Goal: Task Accomplishment & Management: Use online tool/utility

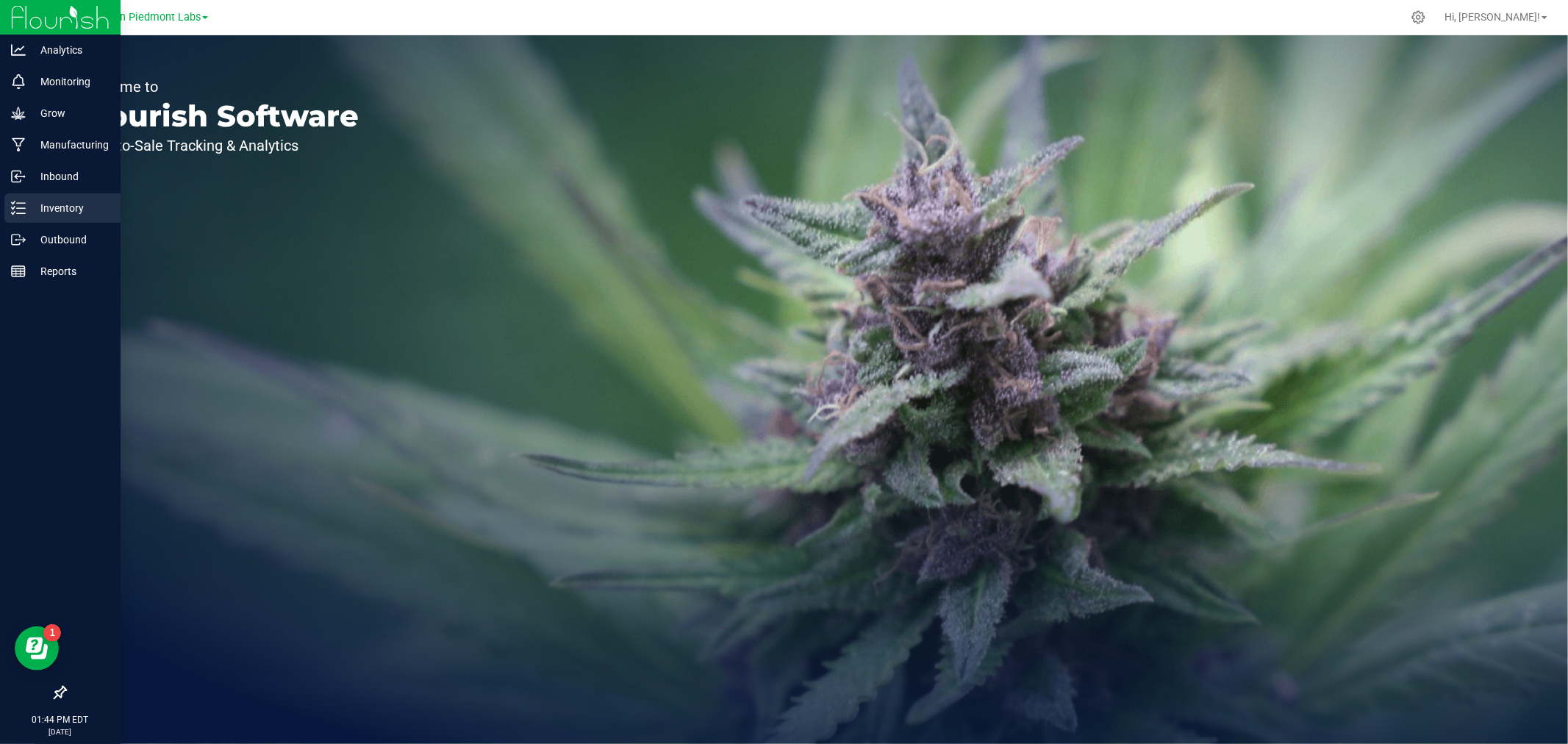
click at [62, 214] on p "Inventory" at bounding box center [69, 208] width 88 height 18
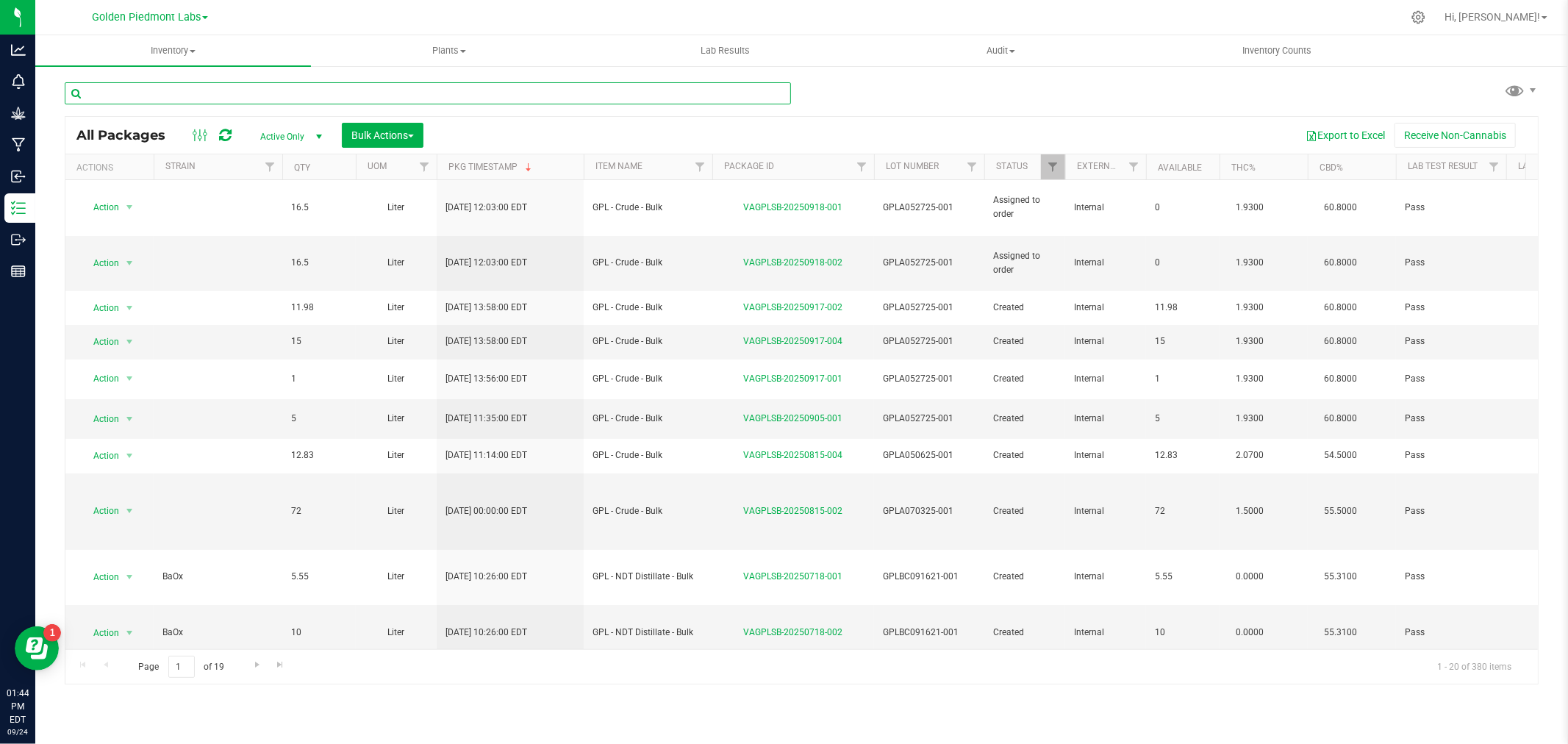
click at [267, 91] on input "text" at bounding box center [428, 93] width 726 height 22
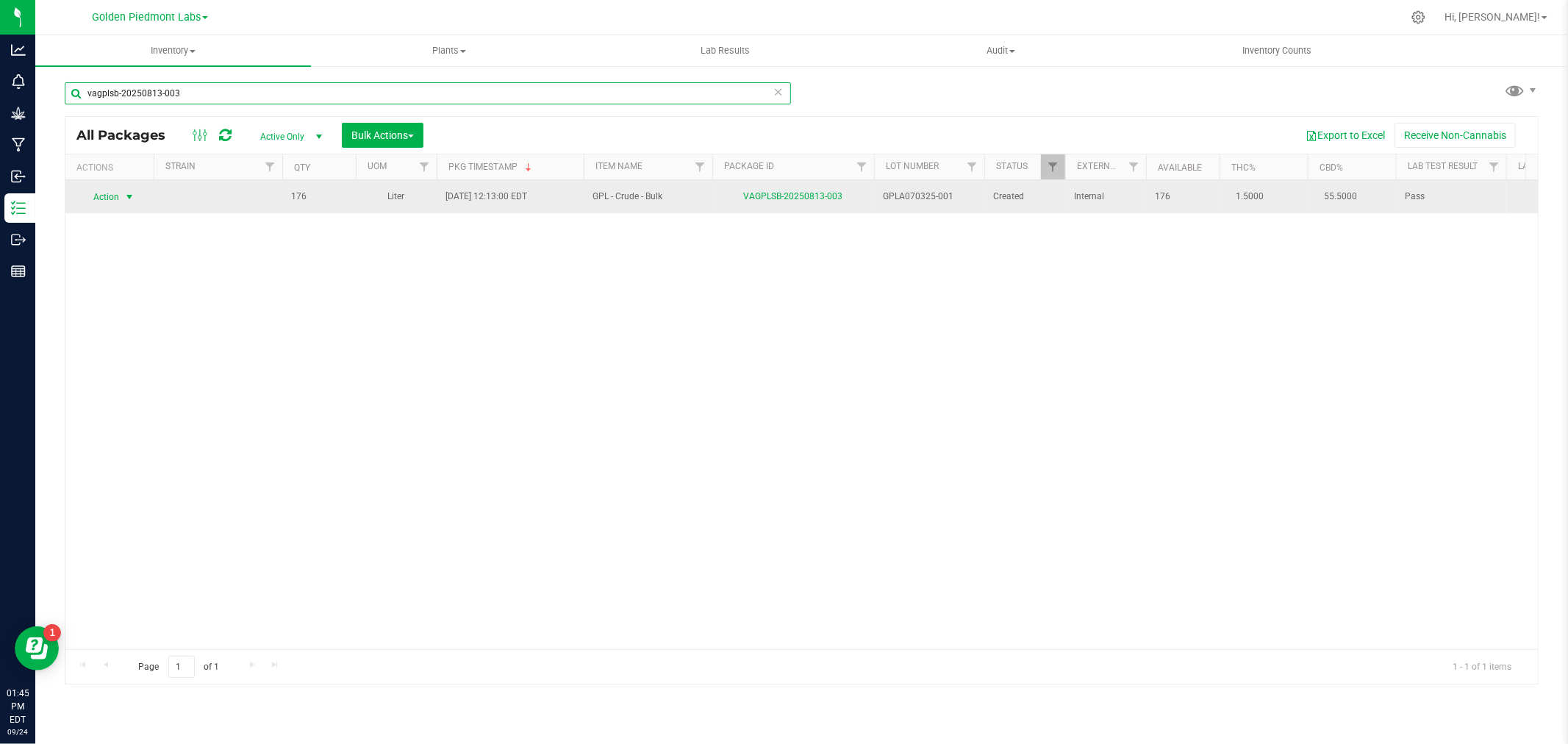
type input "vagplsb-20250813-003"
click at [135, 201] on span "select" at bounding box center [128, 196] width 11 height 11
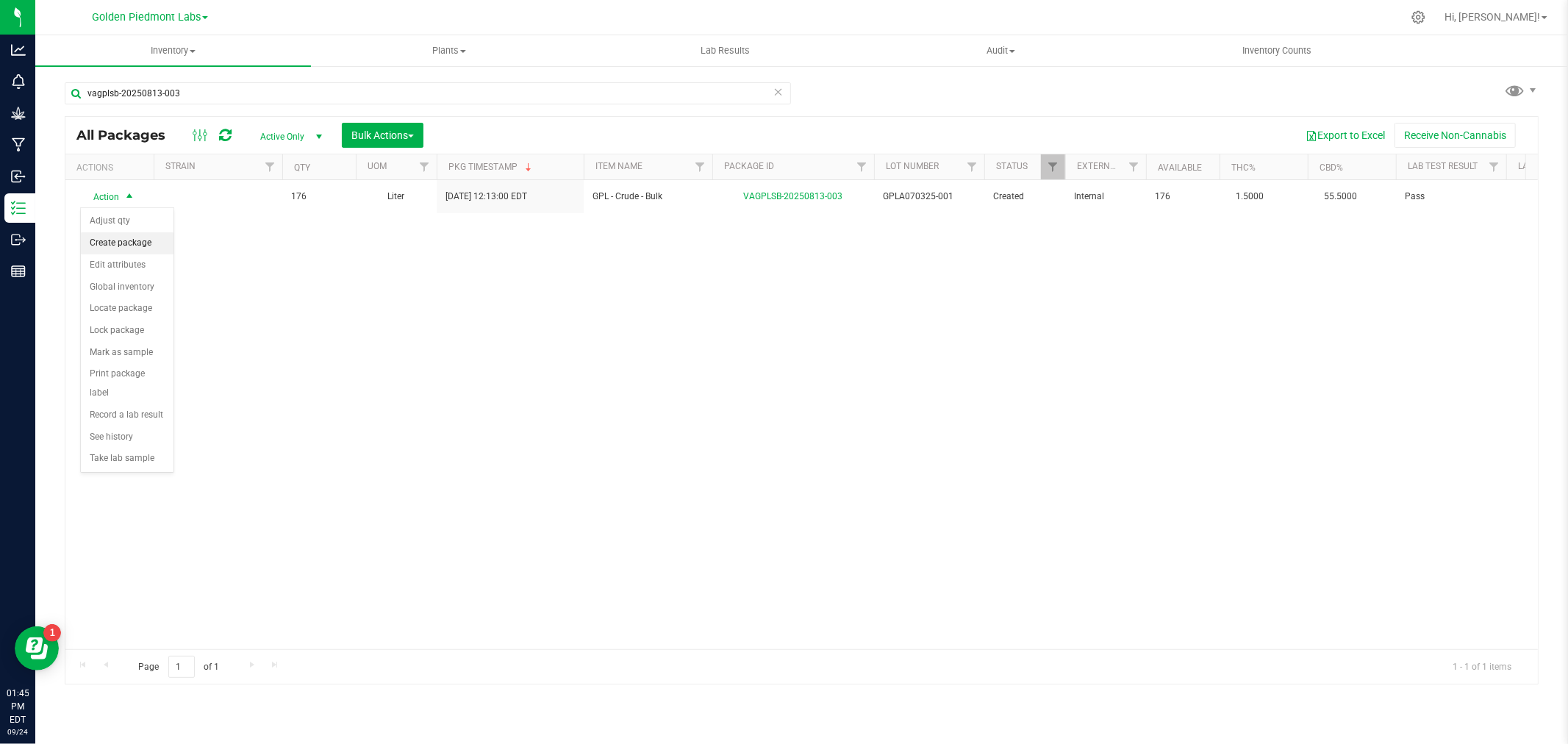
click at [106, 240] on li "Create package" at bounding box center [127, 243] width 92 height 22
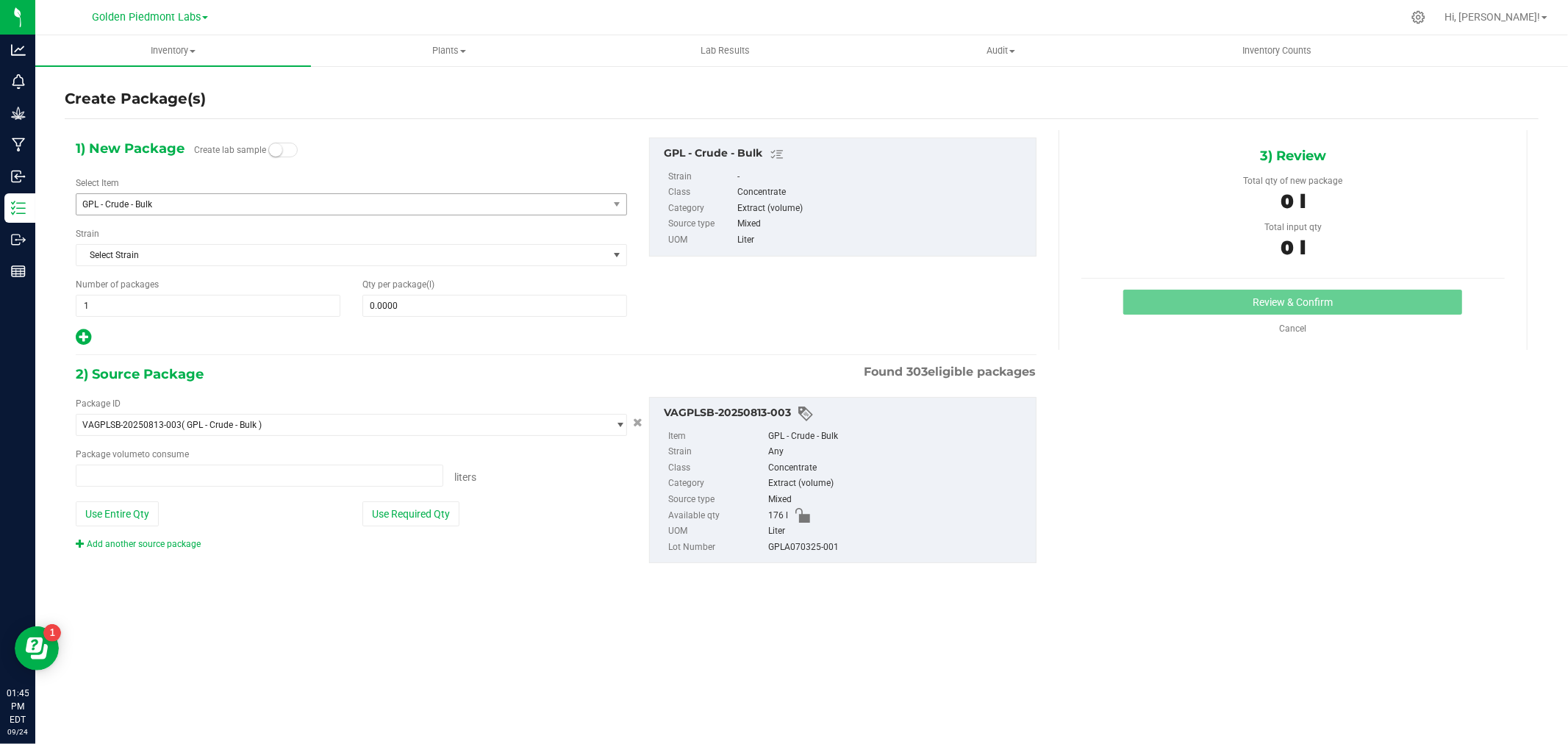
type input "0.0000 l"
click at [123, 303] on span "1 1" at bounding box center [208, 305] width 265 height 22
drag, startPoint x: 113, startPoint y: 308, endPoint x: -3, endPoint y: 330, distance: 118.1
click at [0, 330] on html "Analytics Monitoring Grow Manufacturing Inbound Inventory Outbound Reports 01:4…" at bounding box center [784, 372] width 1568 height 744
click at [397, 308] on span at bounding box center [494, 305] width 265 height 22
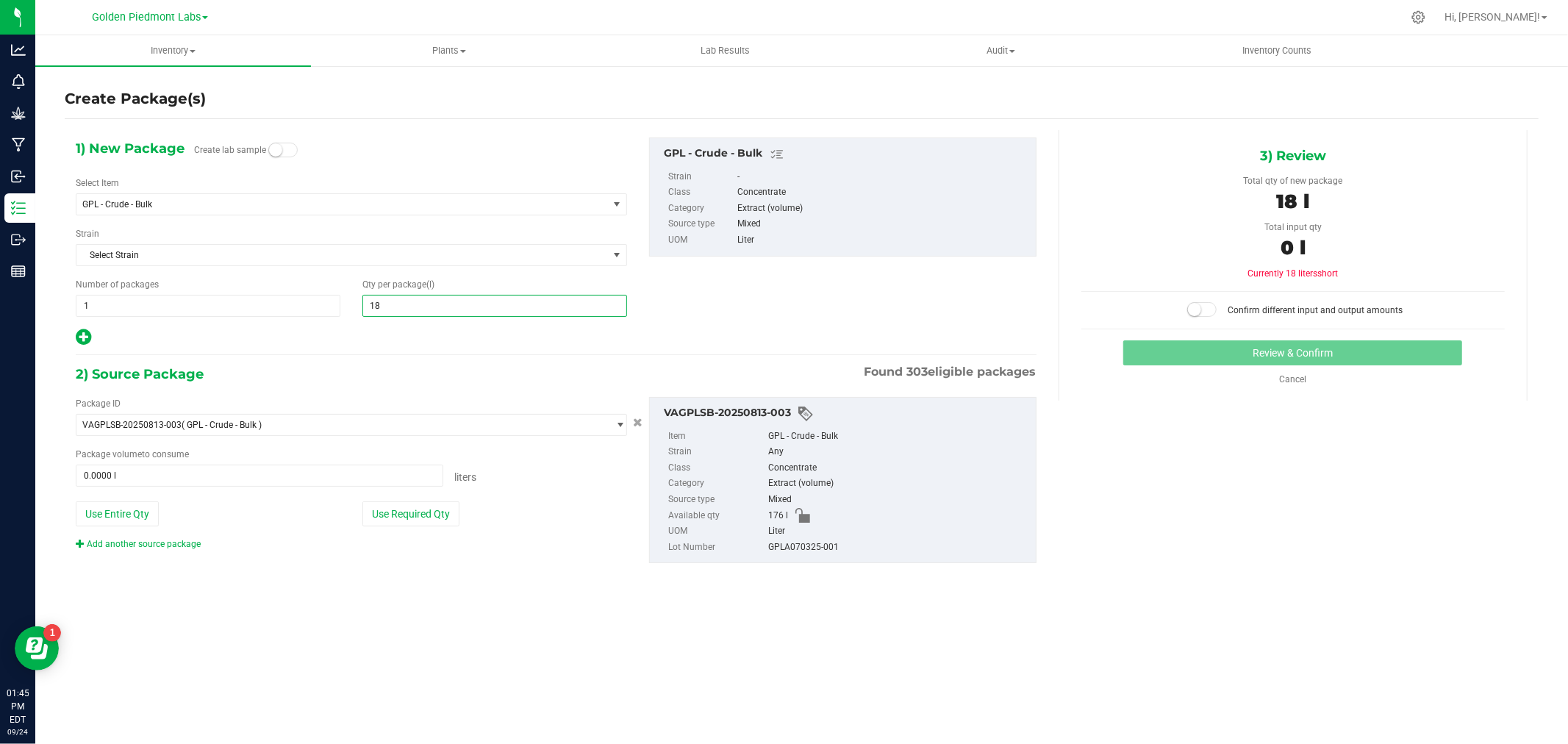
type input "187"
type input "187.0000"
click at [98, 510] on button "Use Entire Qty" at bounding box center [117, 514] width 83 height 25
type input "176.0000 l"
click at [106, 548] on link "Add another source package" at bounding box center [138, 544] width 125 height 11
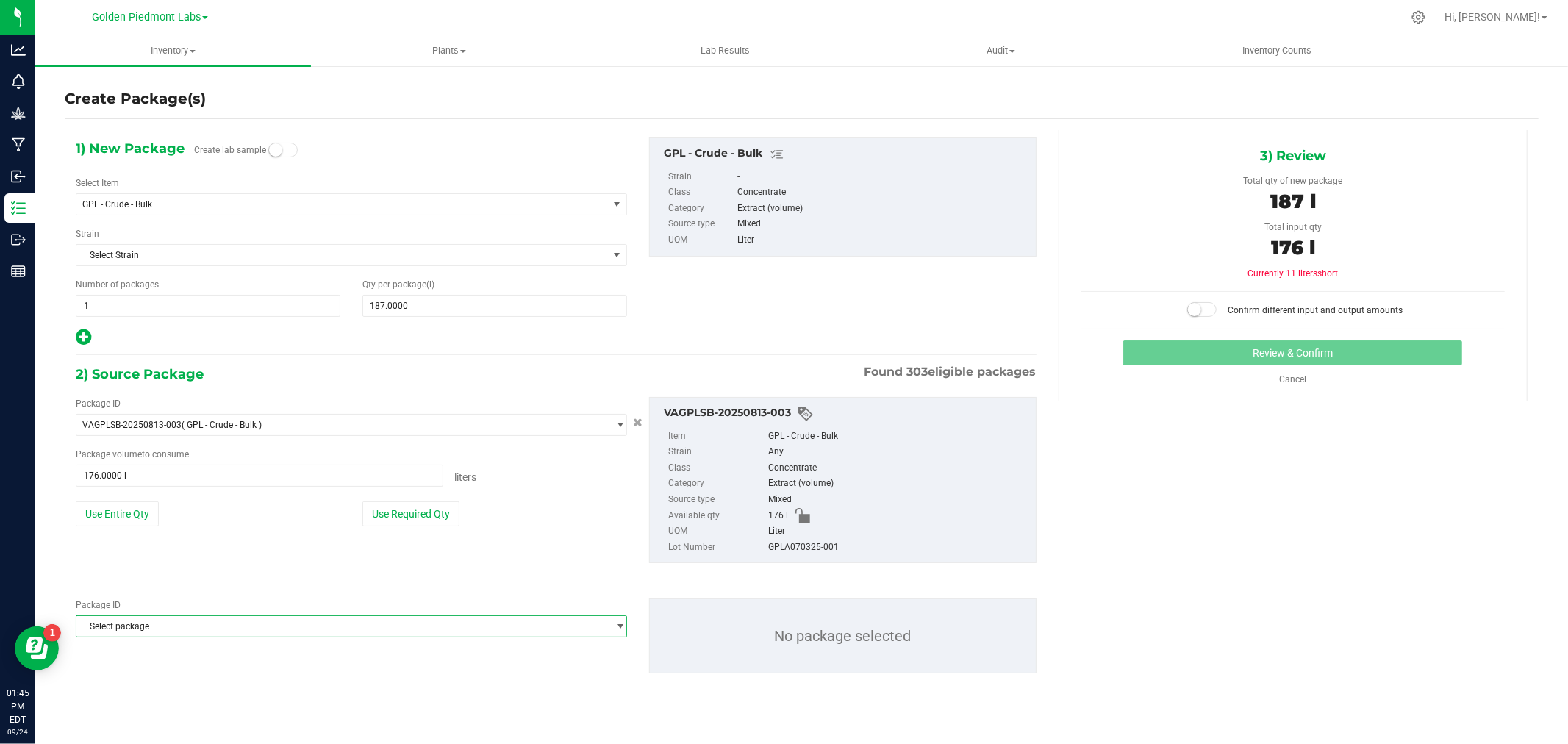
click at [143, 625] on span "Select package" at bounding box center [342, 626] width 532 height 20
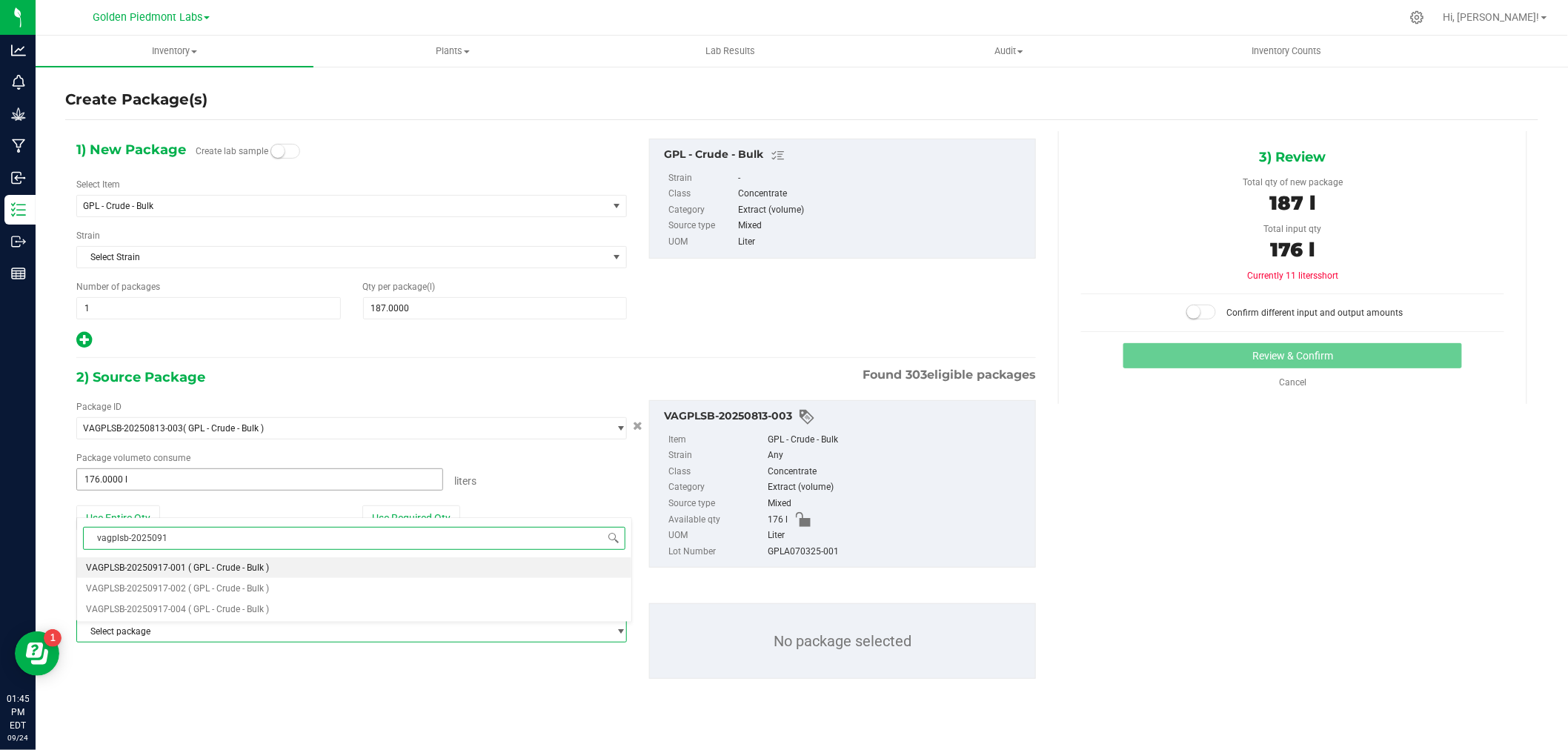
type input "vagplsb-20250917"
click at [144, 587] on span "VAGPLSB-20250917-002" at bounding box center [136, 589] width 100 height 11
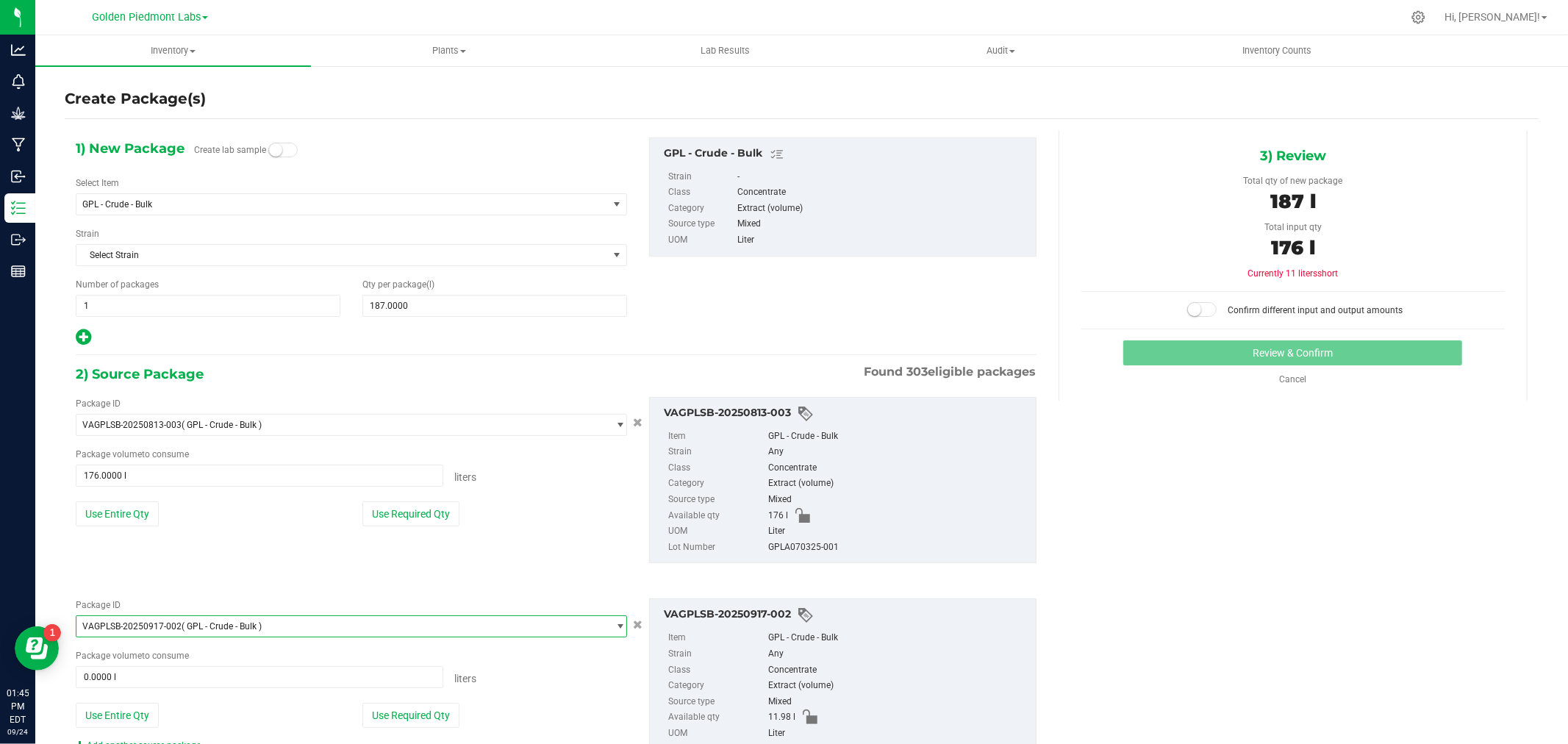
scroll to position [64, 0]
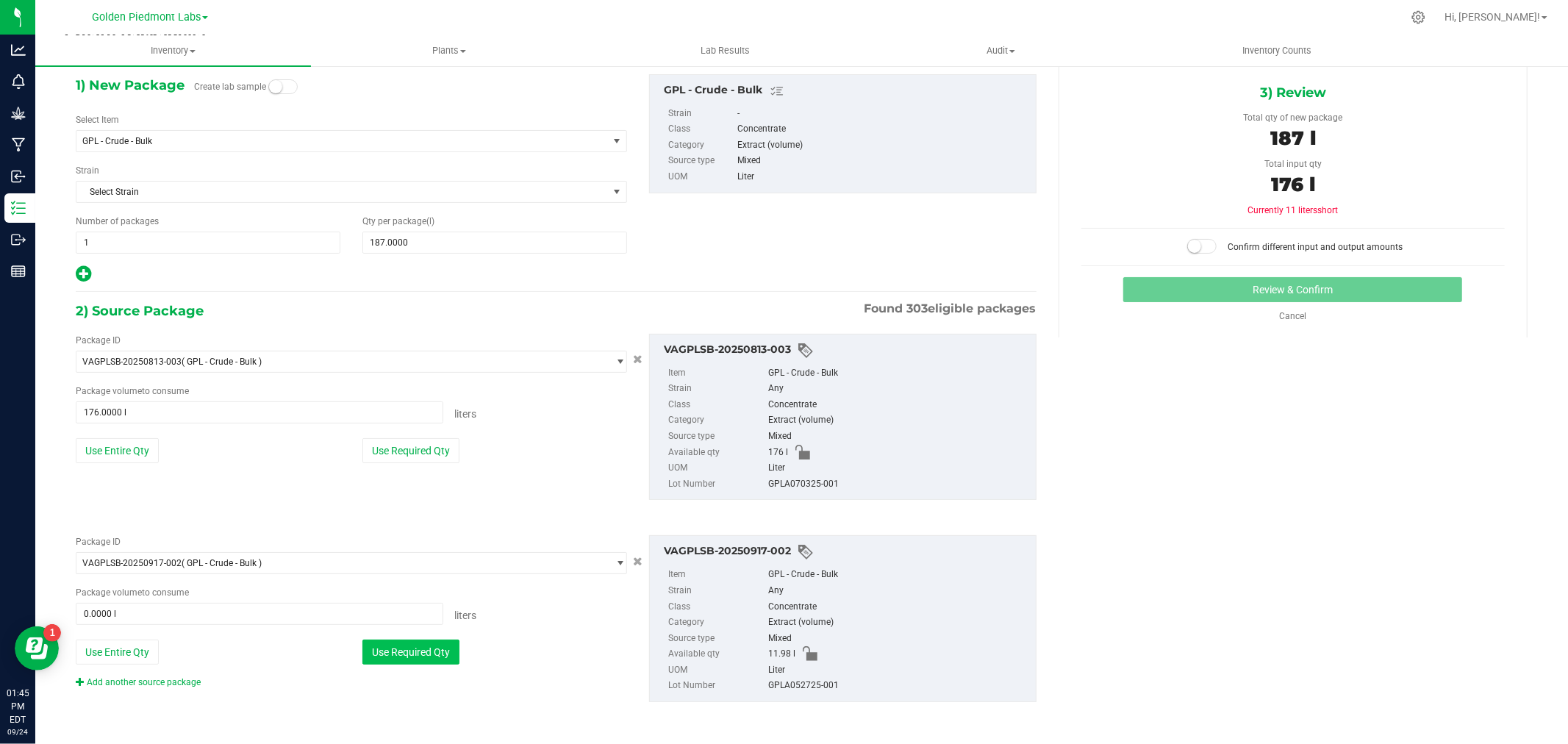
click at [422, 646] on button "Use Required Qty" at bounding box center [411, 652] width 97 height 25
type input "11.0000 l"
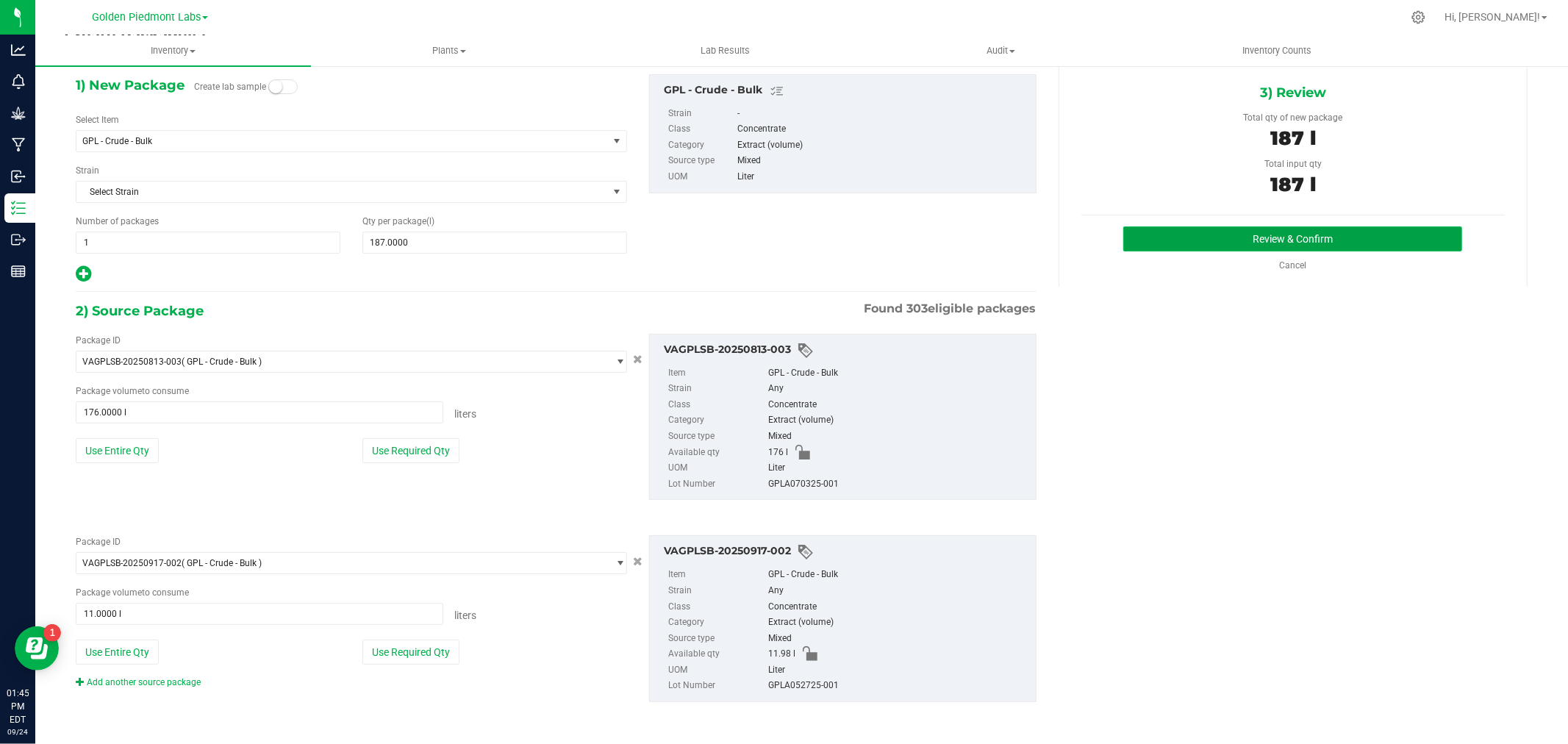
click at [1246, 244] on button "Review & Confirm" at bounding box center [1293, 239] width 339 height 25
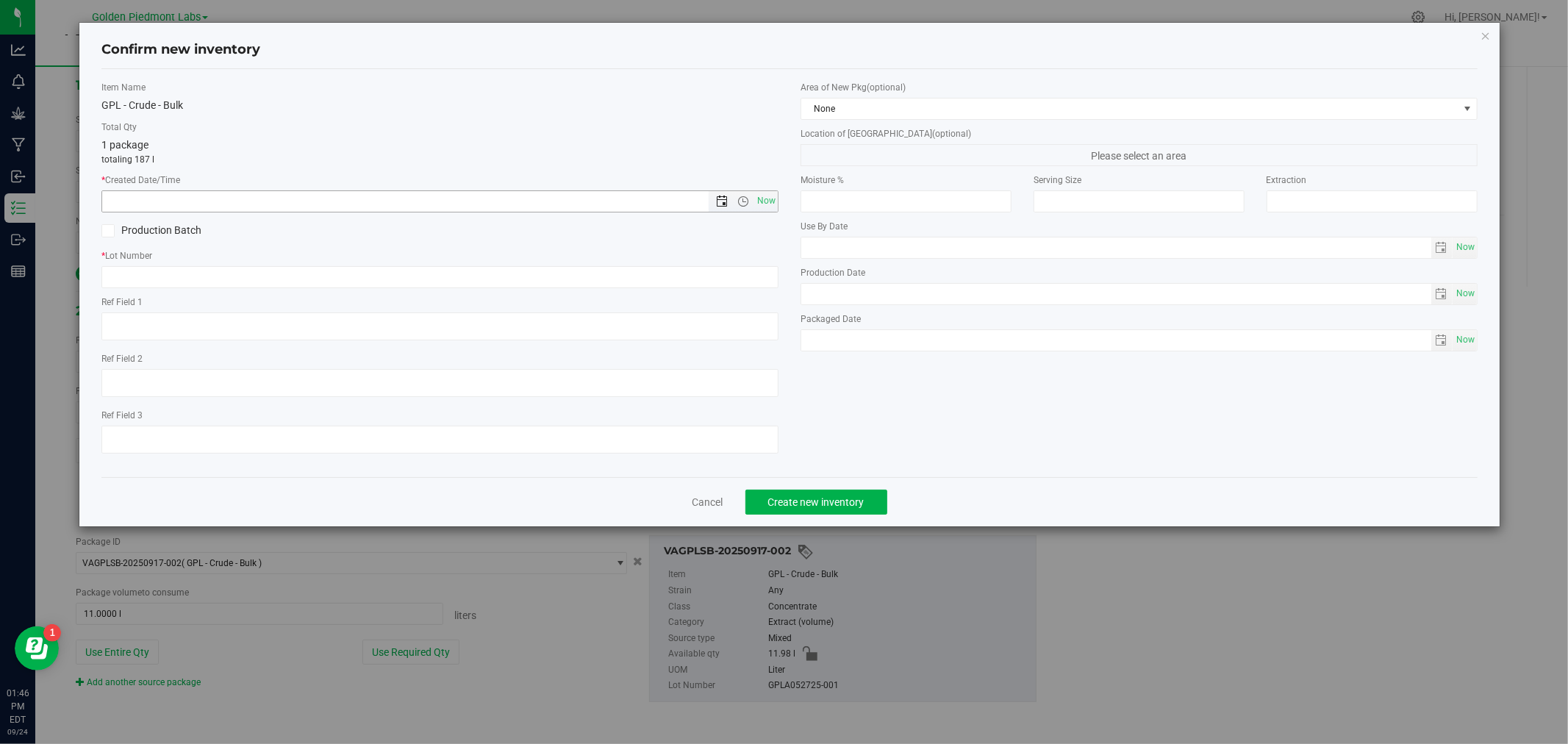
click at [723, 203] on span "Open the date view" at bounding box center [721, 201] width 11 height 11
click at [111, 228] on link "[DATE]" at bounding box center [180, 230] width 158 height 23
click at [111, 228] on link "2025" at bounding box center [180, 230] width 158 height 23
click at [201, 303] on link "2025" at bounding box center [199, 311] width 38 height 38
click at [201, 317] on link "[DATE]" at bounding box center [199, 311] width 38 height 38
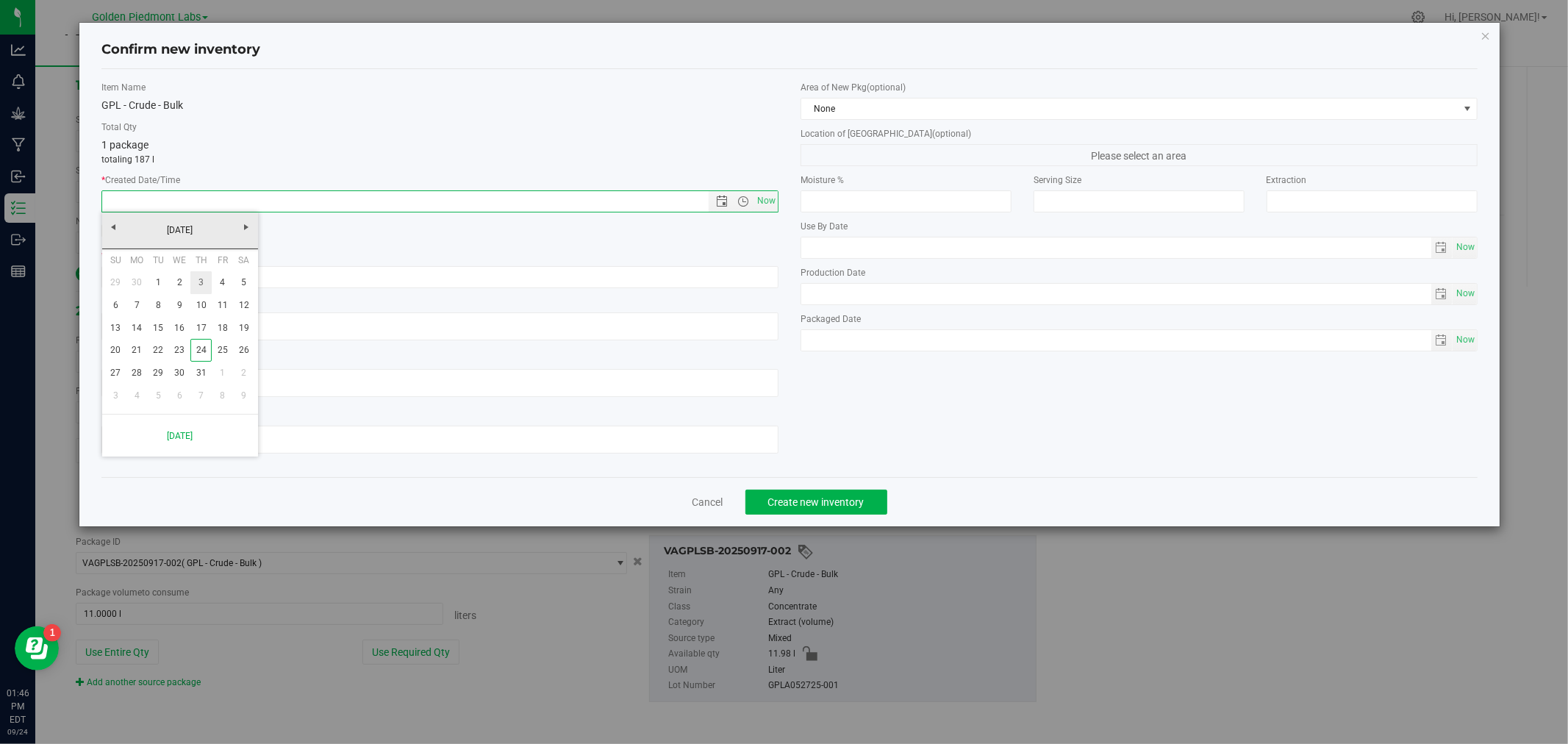
click at [201, 283] on link "3" at bounding box center [201, 283] width 21 height 23
type input "[DATE] 1:46 PM"
click at [133, 278] on input "text" at bounding box center [440, 277] width 677 height 22
type input "GPLA070325-001"
click at [864, 415] on div "Item Name GPL - Crude - Bulk Total Qty 1 package totaling 187 l * Created Date/…" at bounding box center [790, 273] width 1398 height 384
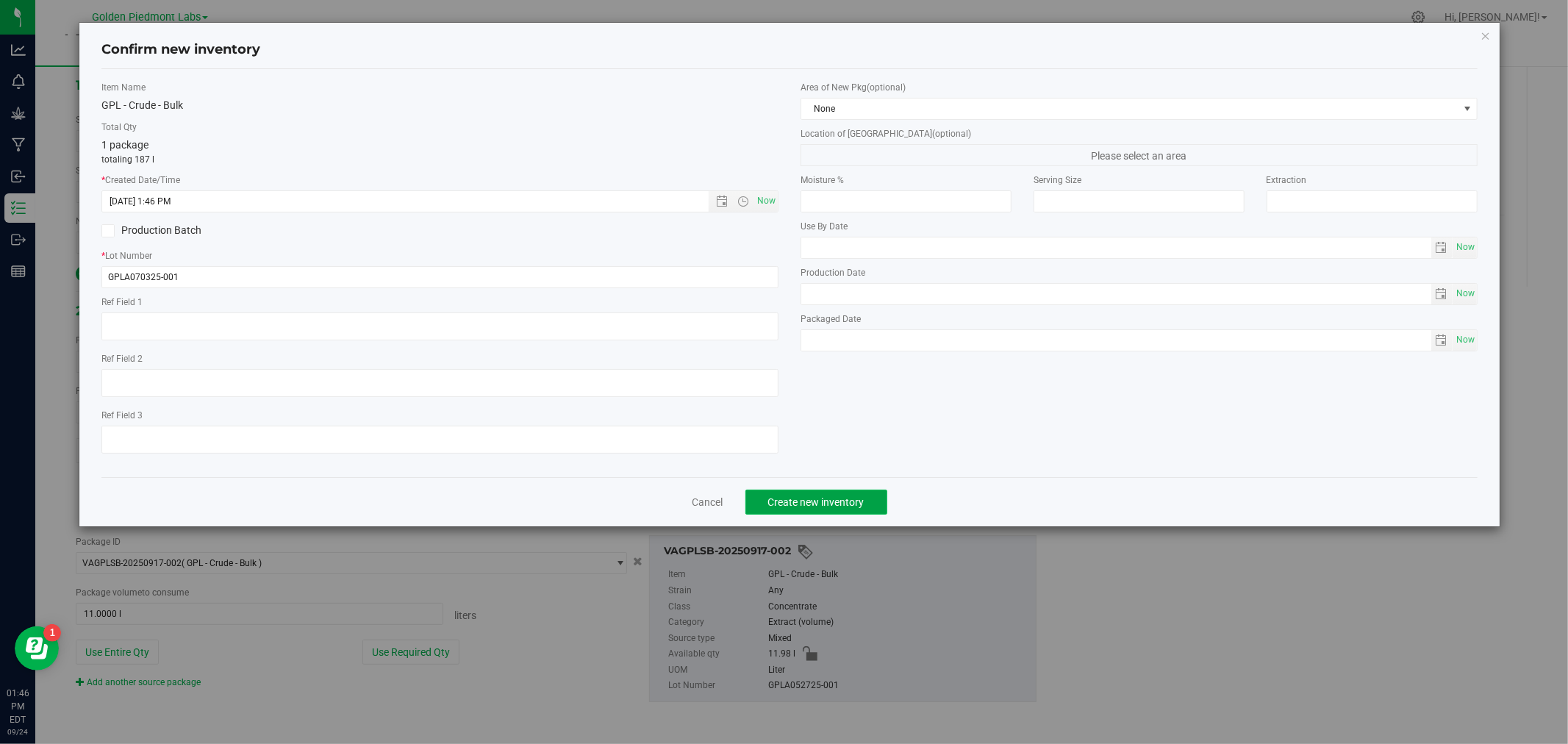
click at [827, 504] on span "Create new inventory" at bounding box center [817, 501] width 97 height 11
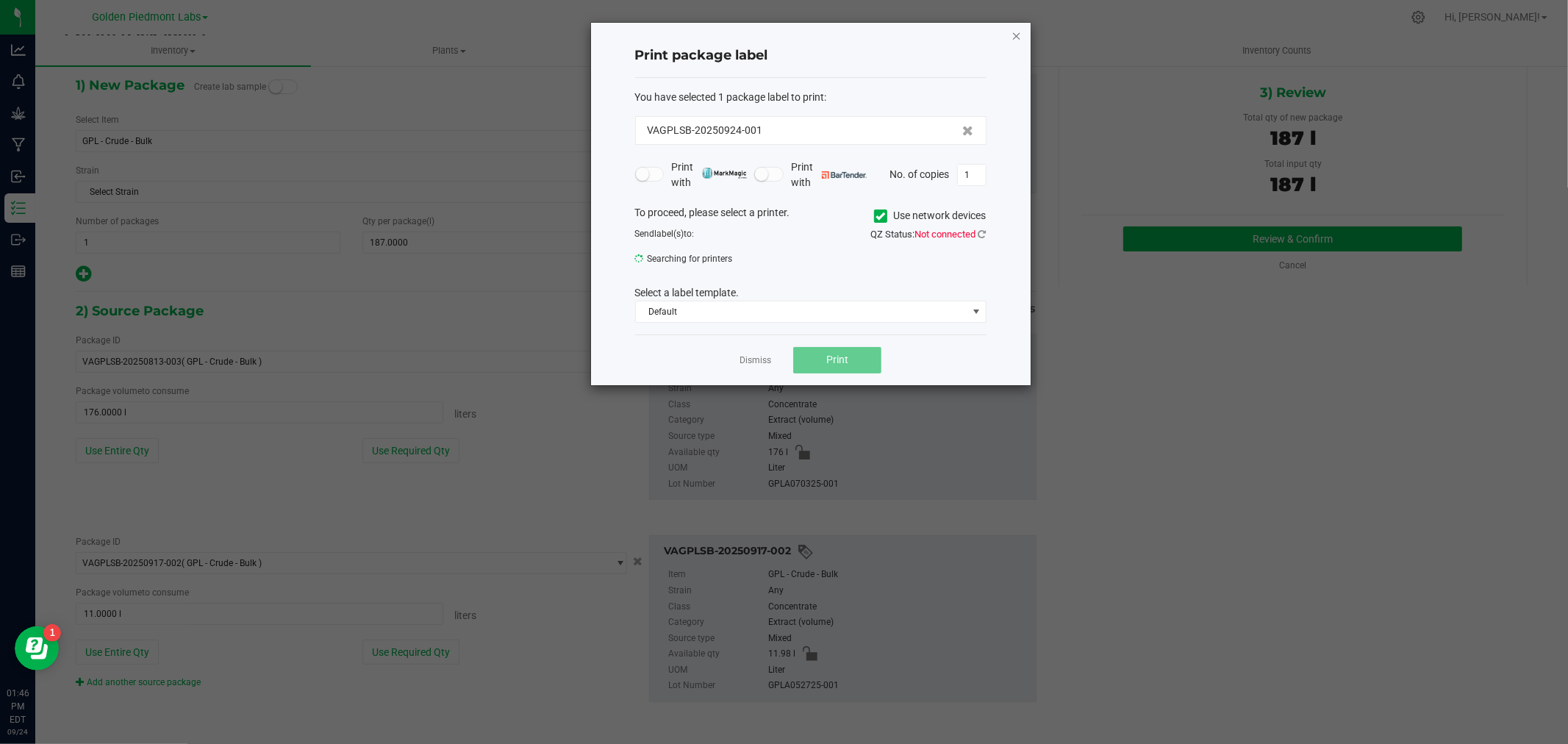
click at [1017, 33] on icon "button" at bounding box center [1017, 35] width 11 height 18
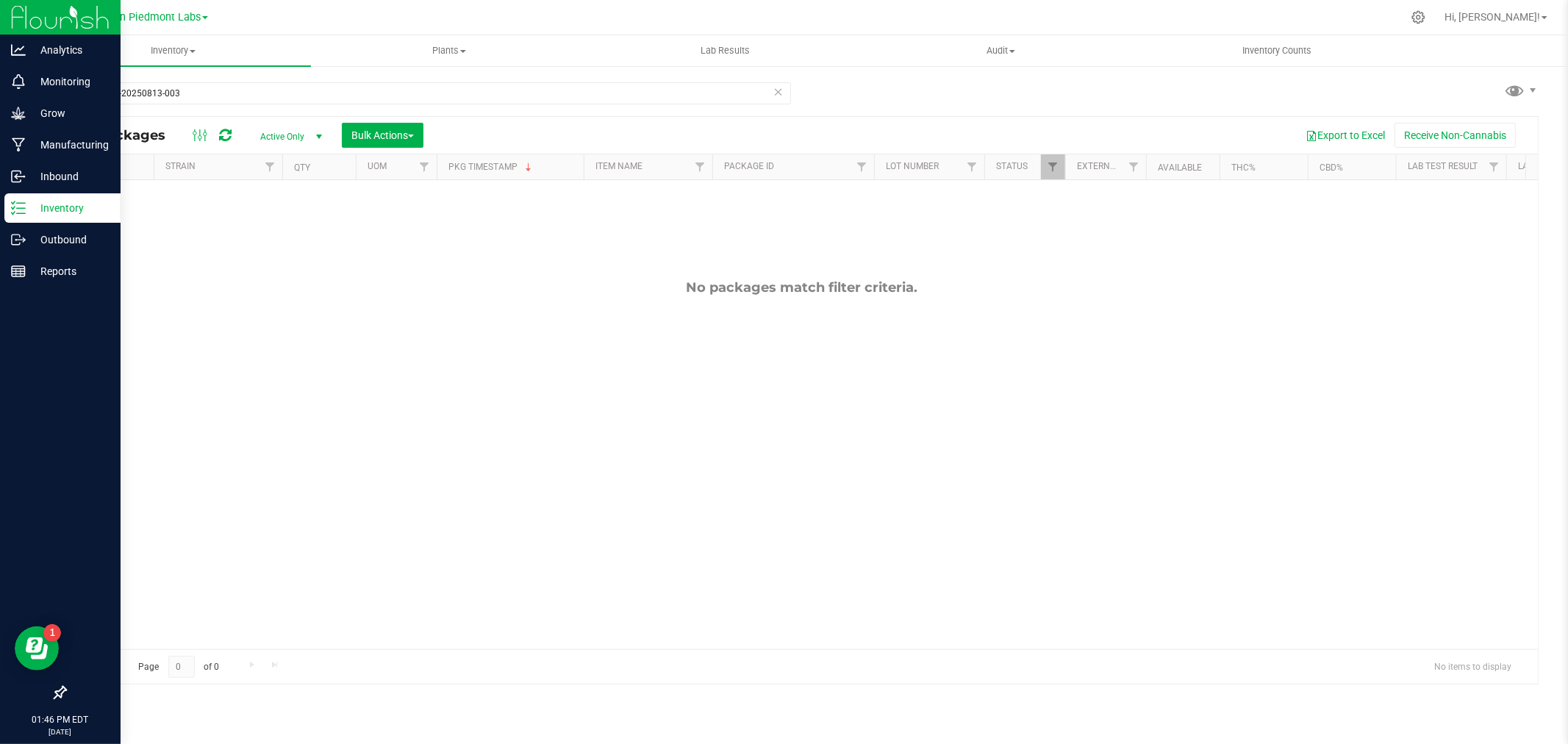
click at [49, 193] on div "Inventory" at bounding box center [62, 208] width 116 height 29
